Goal: Browse casually

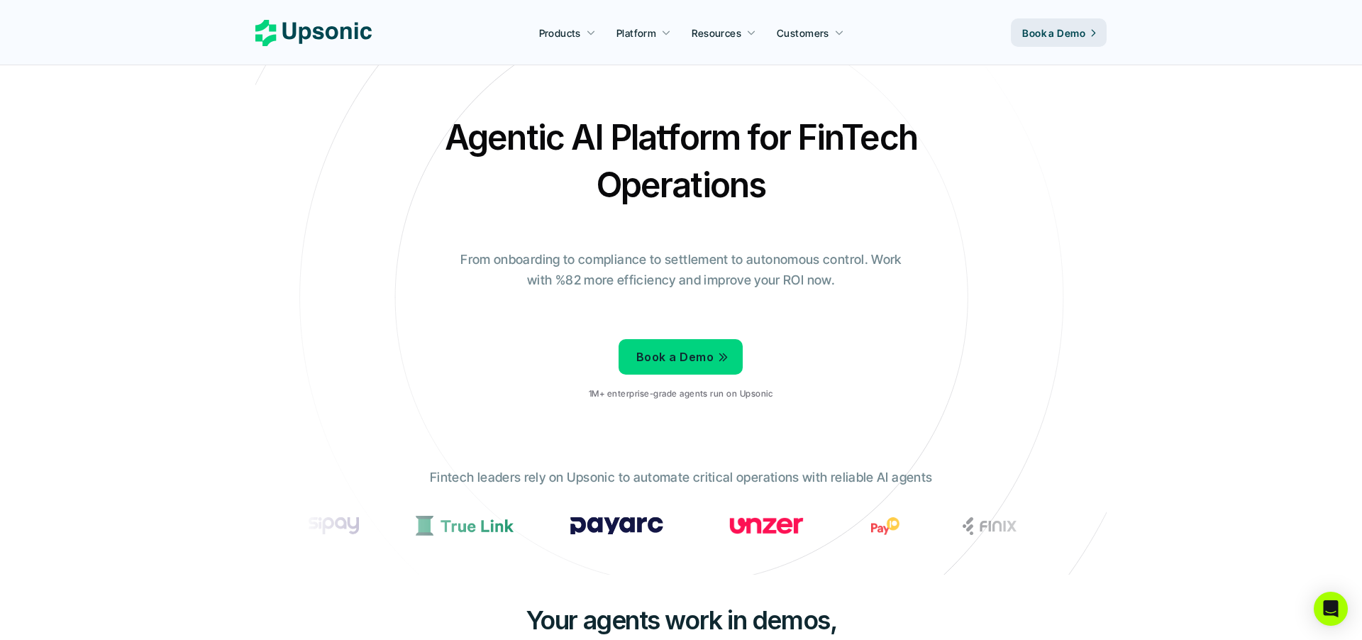
click at [412, 182] on div "Agentic AI Platform for FinTech Operations From onboarding to compliance to set…" at bounding box center [681, 262] width 830 height 298
